Goal: Check status: Check status

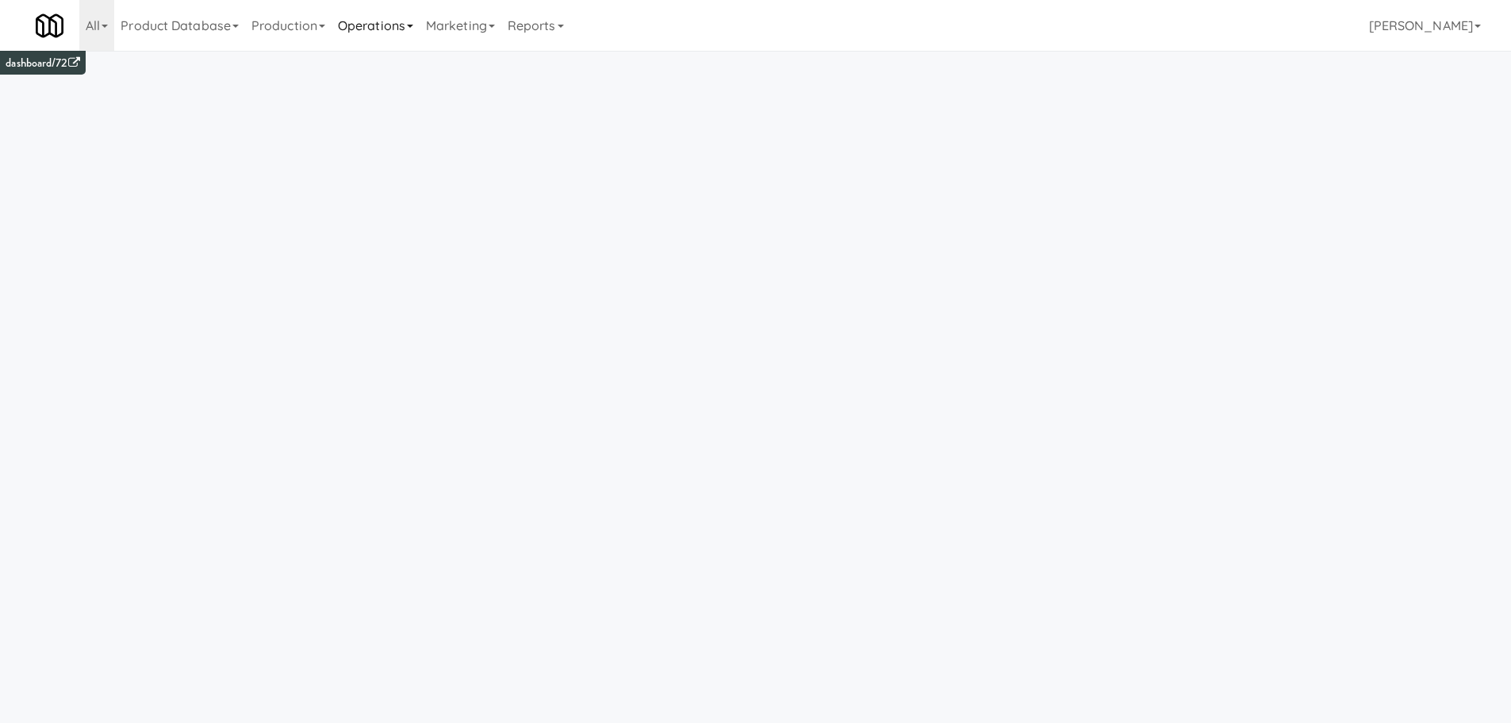
click at [403, 28] on link "Operations" at bounding box center [376, 25] width 88 height 51
click at [396, 332] on link "Vision Orders" at bounding box center [395, 329] width 127 height 29
